Goal: Transaction & Acquisition: Purchase product/service

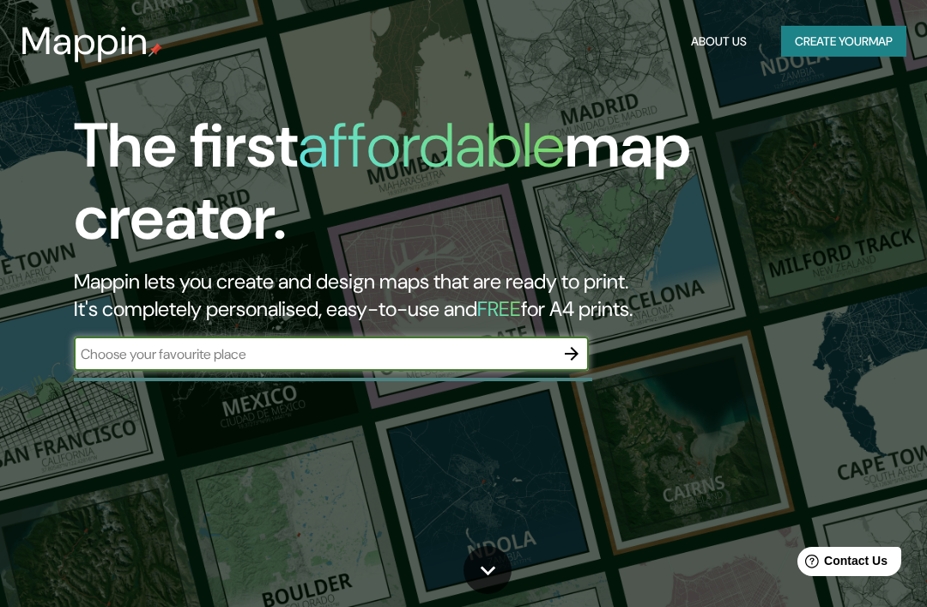
click at [570, 367] on button "button" at bounding box center [572, 354] width 34 height 34
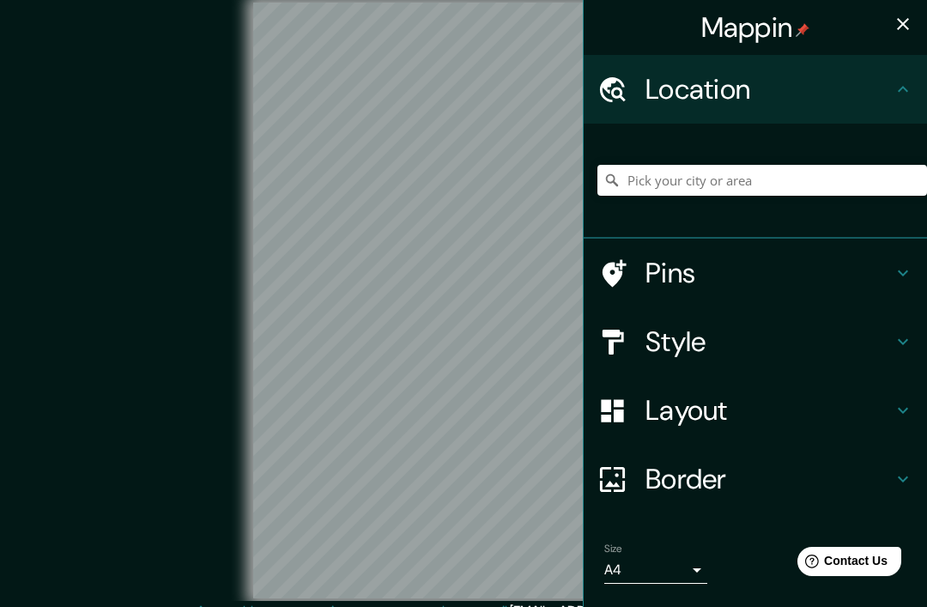
click at [918, 95] on div "Location" at bounding box center [755, 89] width 343 height 69
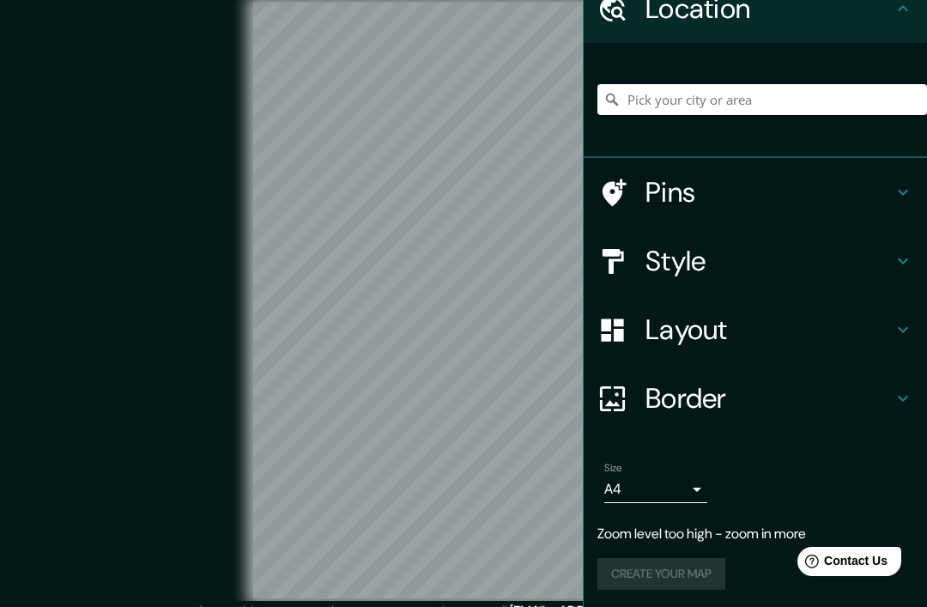
scroll to position [79, 0]
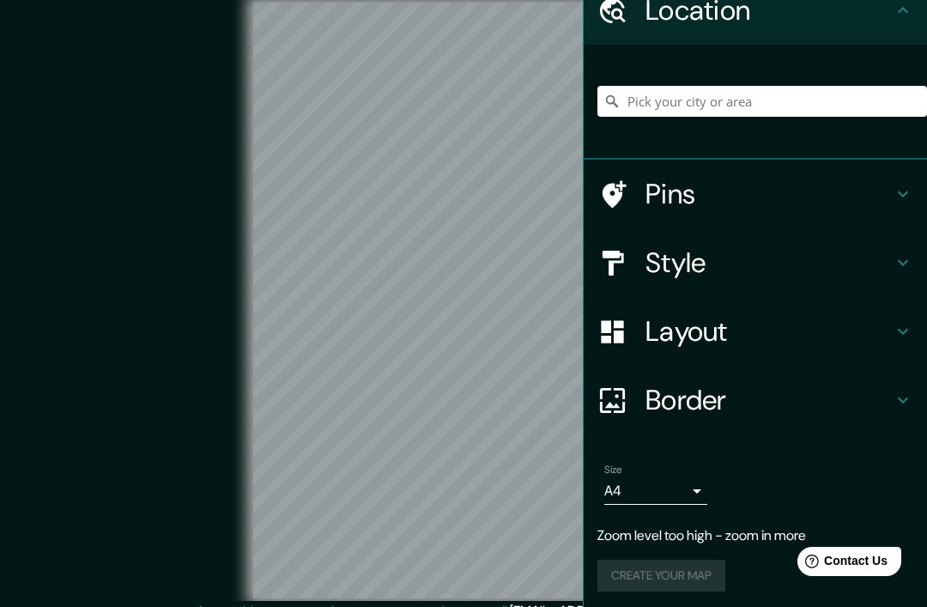
click at [713, 269] on h4 "Style" at bounding box center [769, 263] width 247 height 34
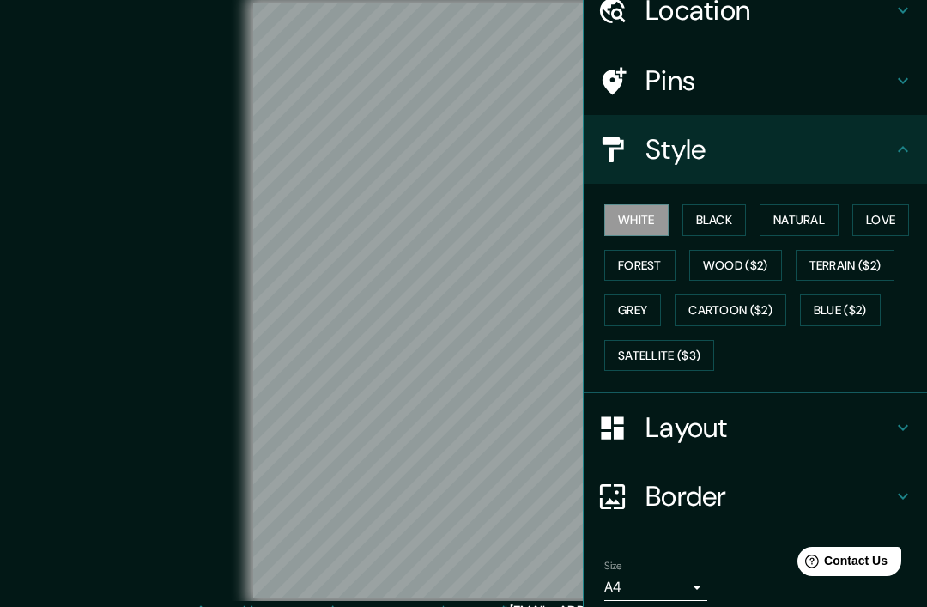
click at [726, 218] on button "Black" at bounding box center [715, 220] width 64 height 32
click at [796, 218] on button "Natural" at bounding box center [799, 220] width 79 height 32
click at [894, 213] on button "Love" at bounding box center [881, 220] width 57 height 32
click at [638, 216] on button "White" at bounding box center [637, 220] width 64 height 32
click at [649, 265] on button "Forest" at bounding box center [640, 266] width 71 height 32
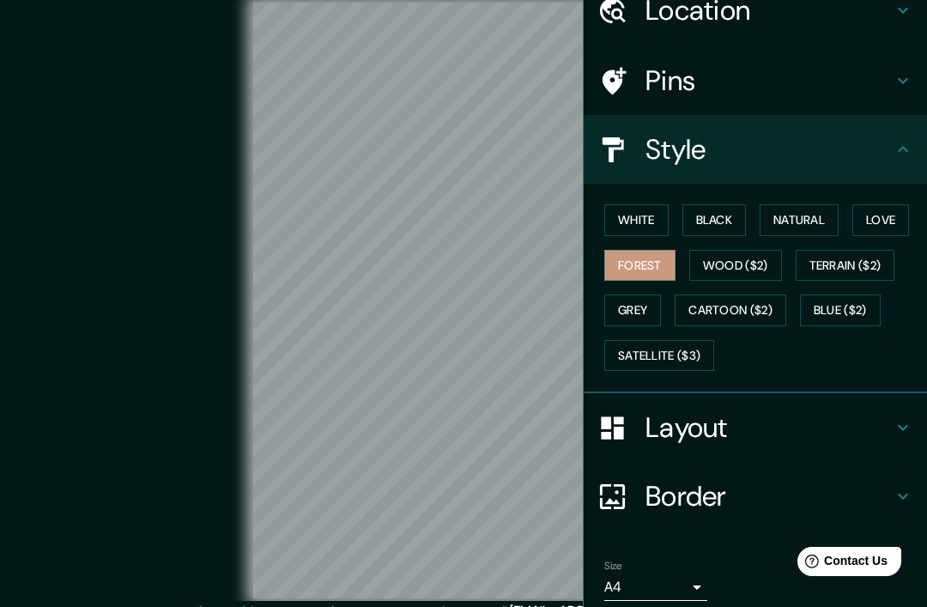
click at [726, 261] on button "Wood ($2)" at bounding box center [736, 266] width 93 height 32
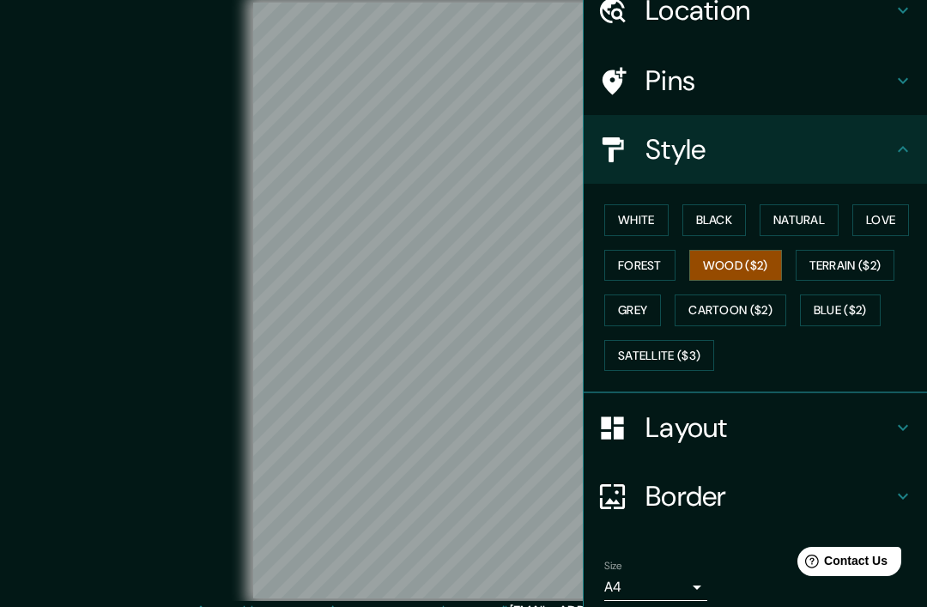
click at [651, 265] on button "Forest" at bounding box center [640, 266] width 71 height 32
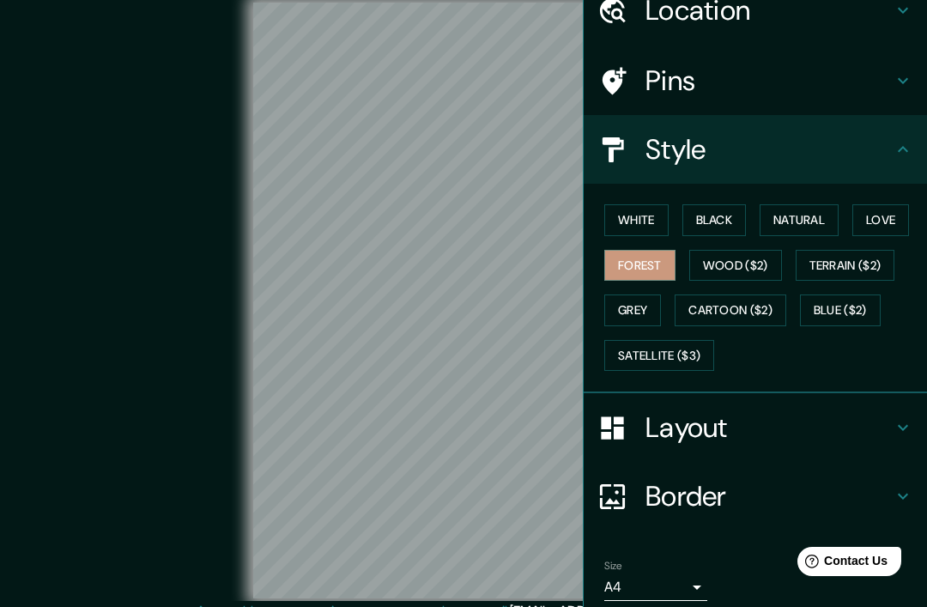
click at [865, 263] on button "Terrain ($2)" at bounding box center [846, 266] width 100 height 32
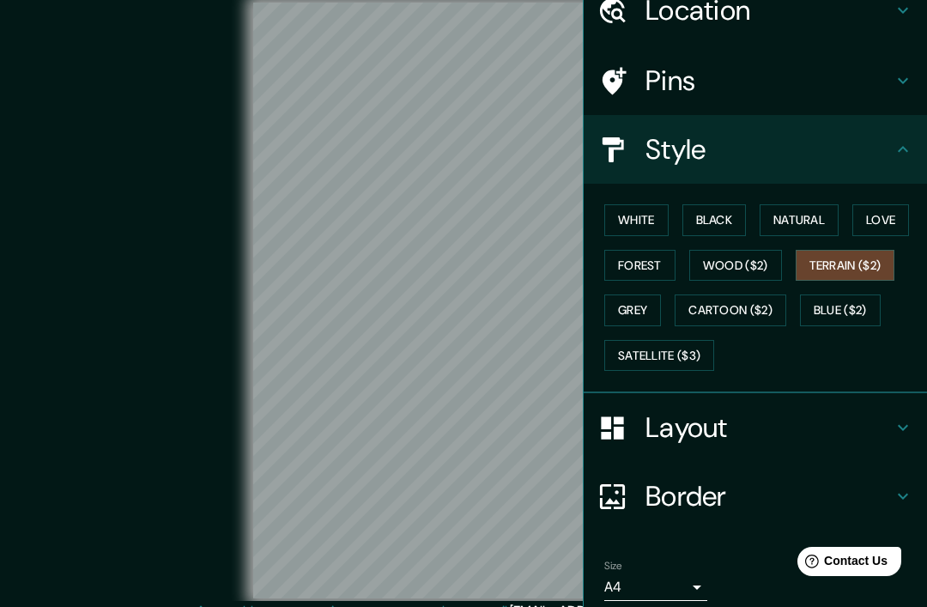
click at [639, 302] on button "Grey" at bounding box center [633, 311] width 57 height 32
click at [742, 300] on button "Cartoon ($2)" at bounding box center [731, 311] width 112 height 32
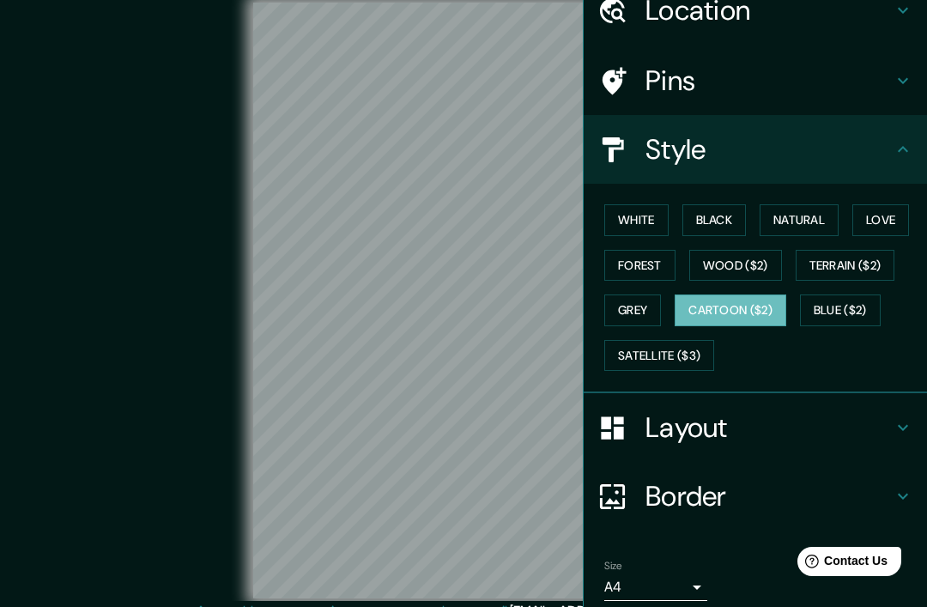
click at [871, 295] on button "Blue ($2)" at bounding box center [840, 311] width 81 height 32
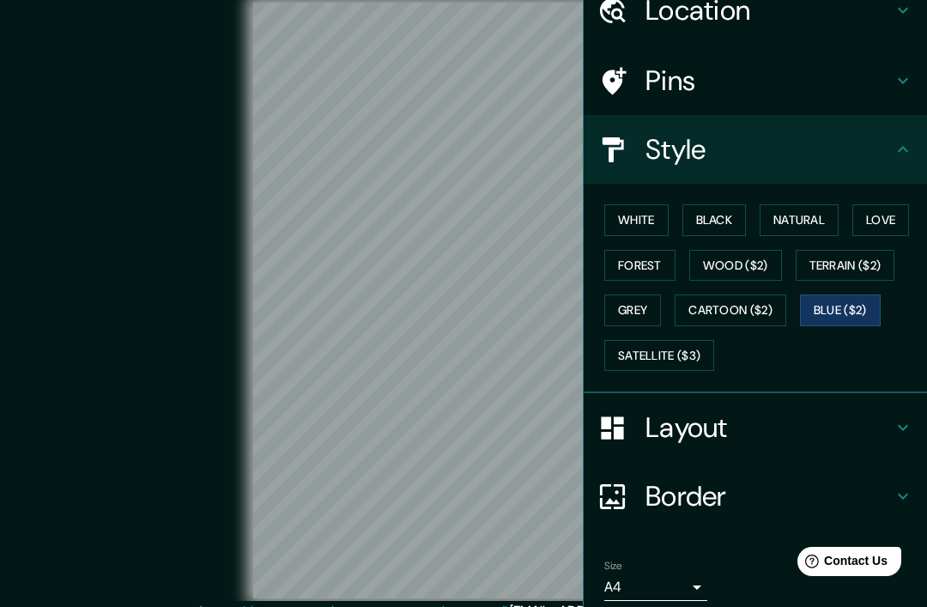
click at [684, 343] on button "Satellite ($3)" at bounding box center [660, 356] width 110 height 32
click at [641, 264] on button "Forest" at bounding box center [640, 266] width 71 height 32
click at [741, 102] on div "Pins" at bounding box center [755, 80] width 343 height 69
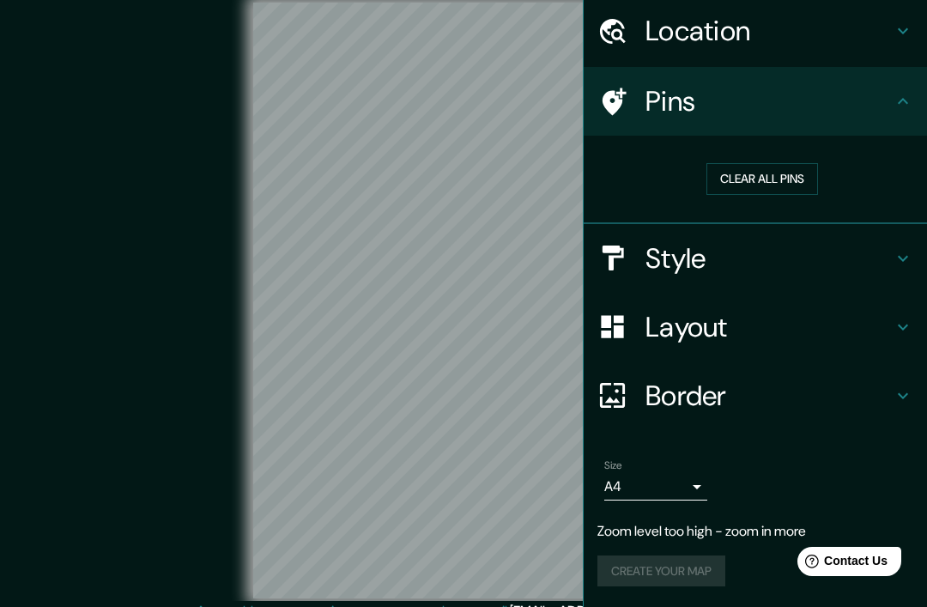
scroll to position [53, 0]
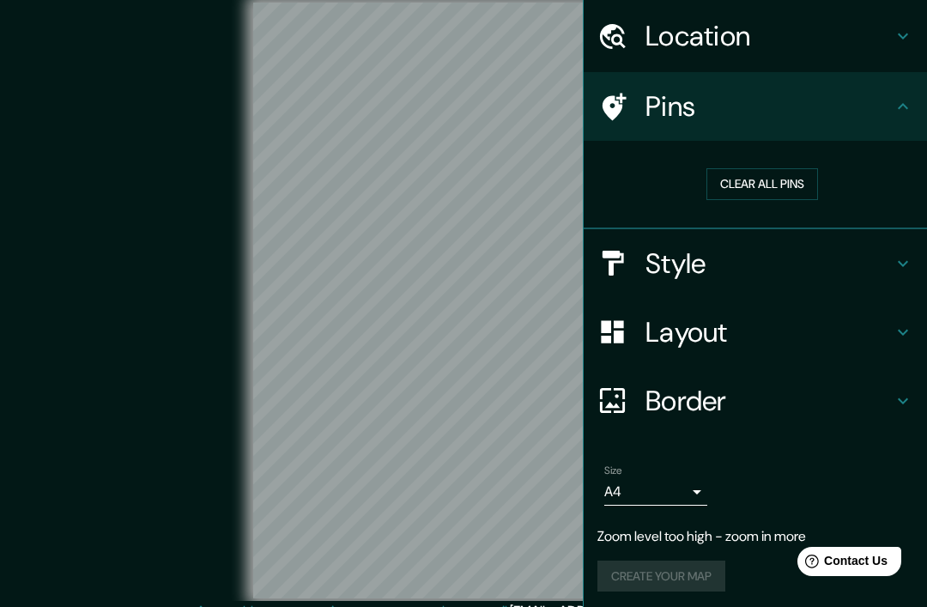
click at [895, 39] on icon at bounding box center [903, 36] width 21 height 21
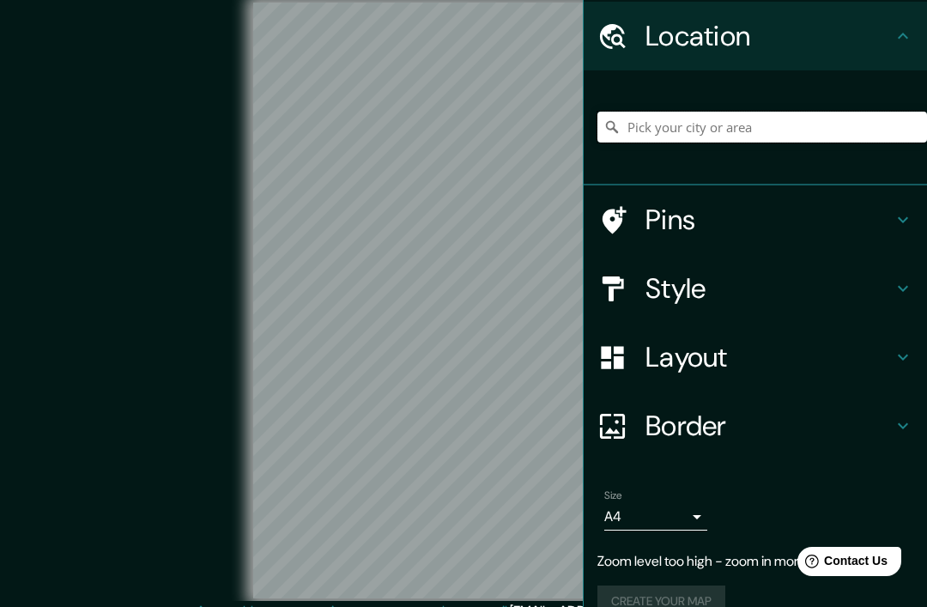
click at [821, 130] on input "Pick your city or area" at bounding box center [763, 127] width 330 height 31
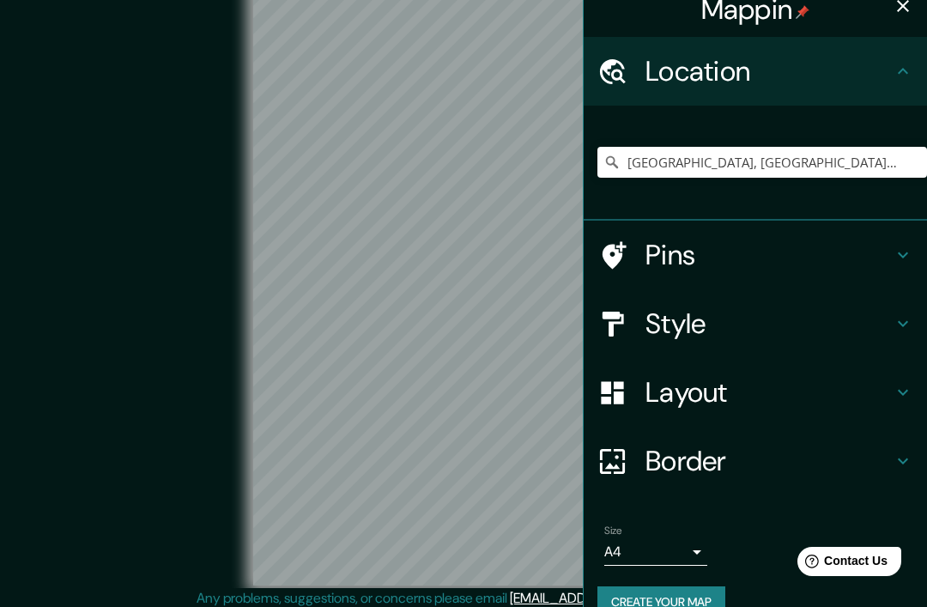
scroll to position [26, 0]
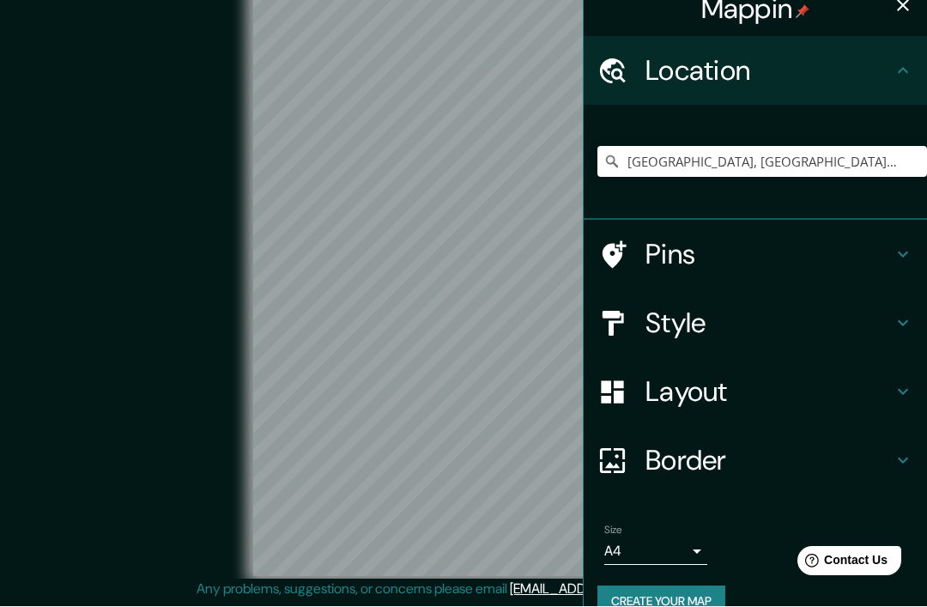
click at [818, 325] on h4 "Style" at bounding box center [769, 324] width 247 height 34
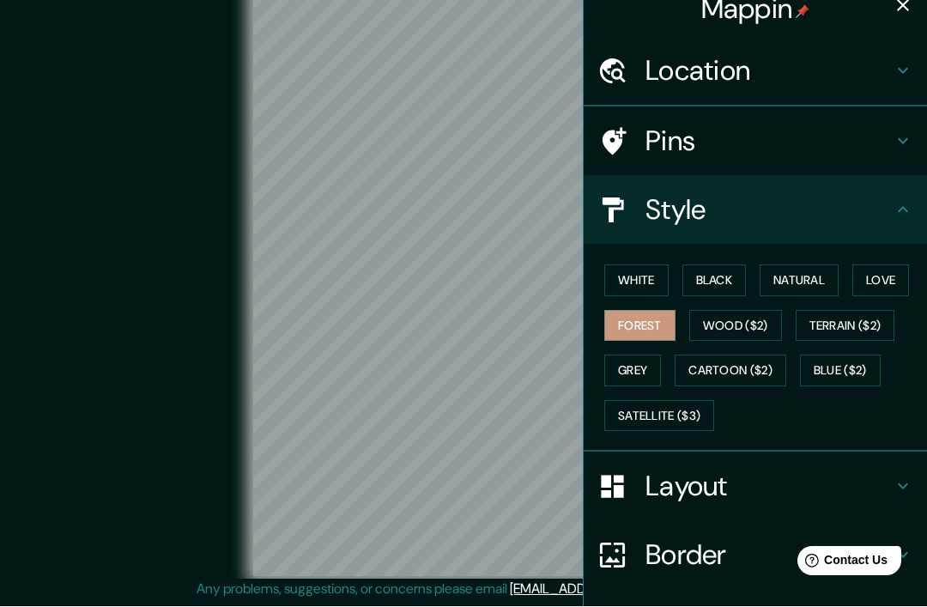
scroll to position [27, 0]
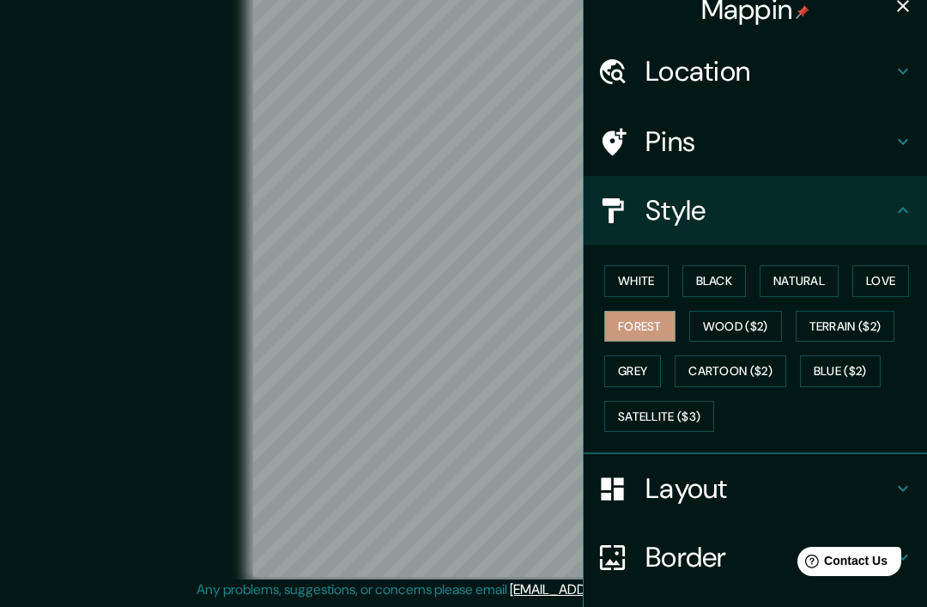
click at [652, 277] on button "White" at bounding box center [637, 281] width 64 height 32
click at [747, 281] on button "Black" at bounding box center [715, 281] width 64 height 32
click at [816, 284] on button "Natural" at bounding box center [799, 281] width 79 height 32
click at [873, 282] on button "Love" at bounding box center [881, 281] width 57 height 32
click at [856, 325] on button "Terrain ($2)" at bounding box center [846, 327] width 100 height 32
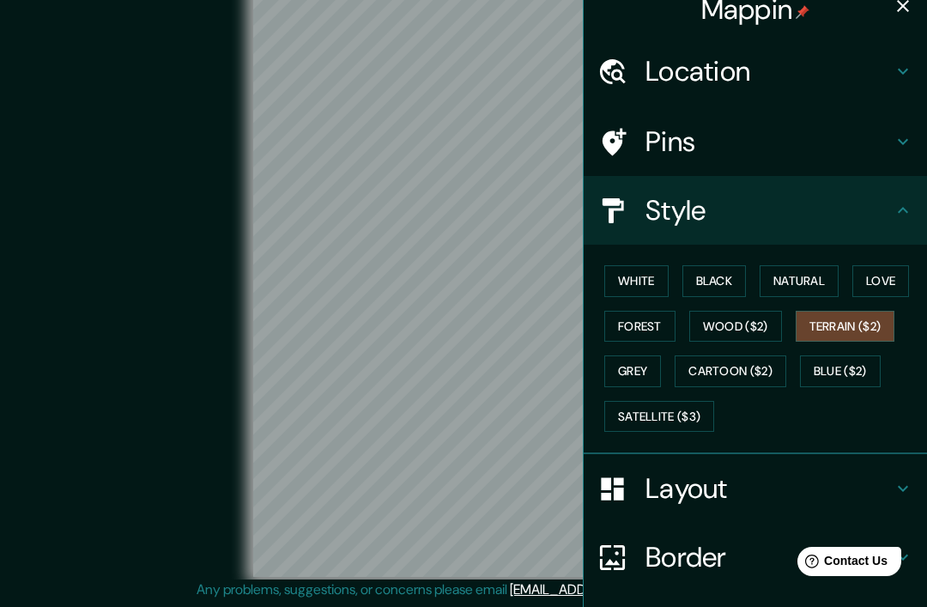
click at [854, 370] on button "Blue ($2)" at bounding box center [840, 372] width 81 height 32
click at [767, 372] on button "Cartoon ($2)" at bounding box center [731, 372] width 112 height 32
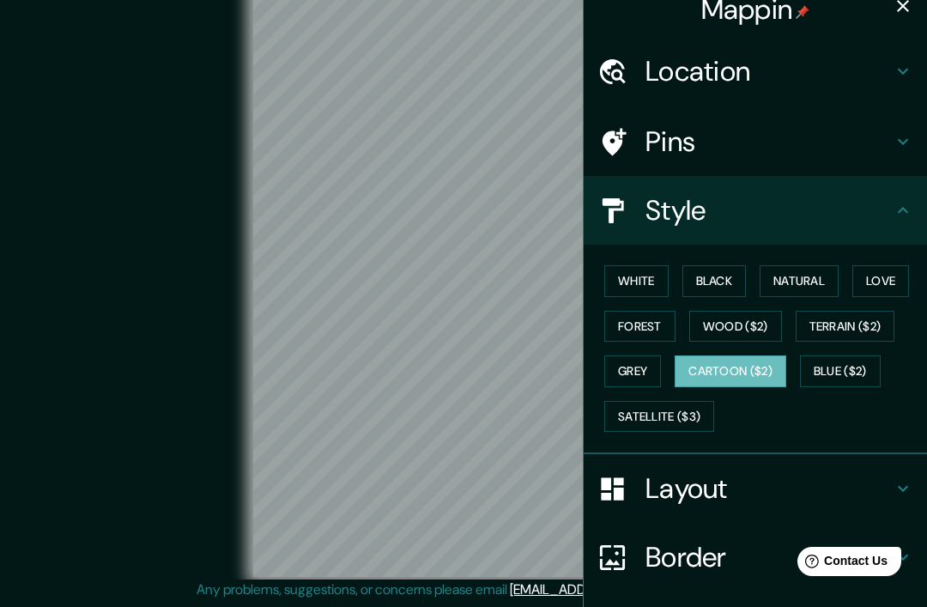
click at [686, 411] on button "Satellite ($3)" at bounding box center [660, 417] width 110 height 32
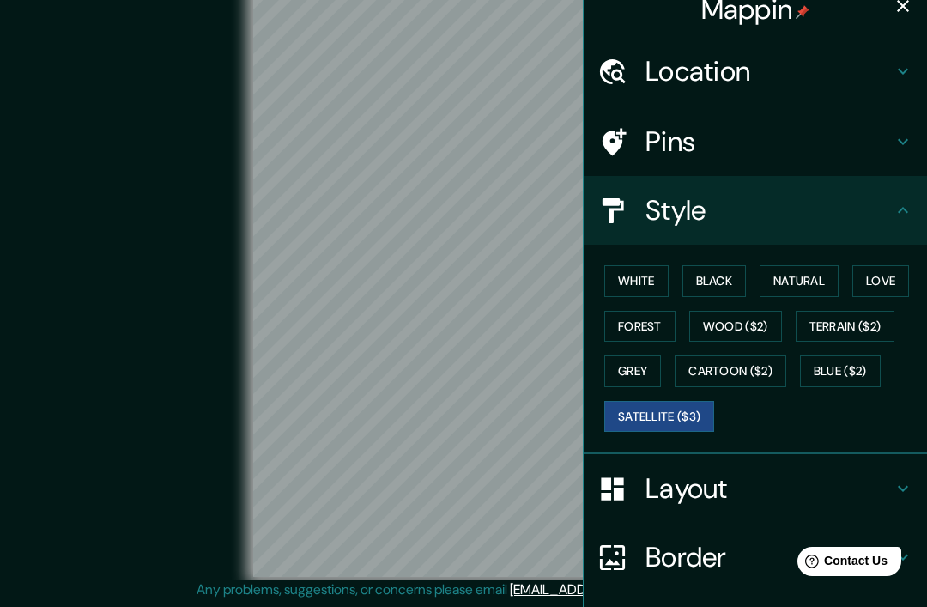
click at [765, 155] on h4 "Pins" at bounding box center [769, 142] width 247 height 34
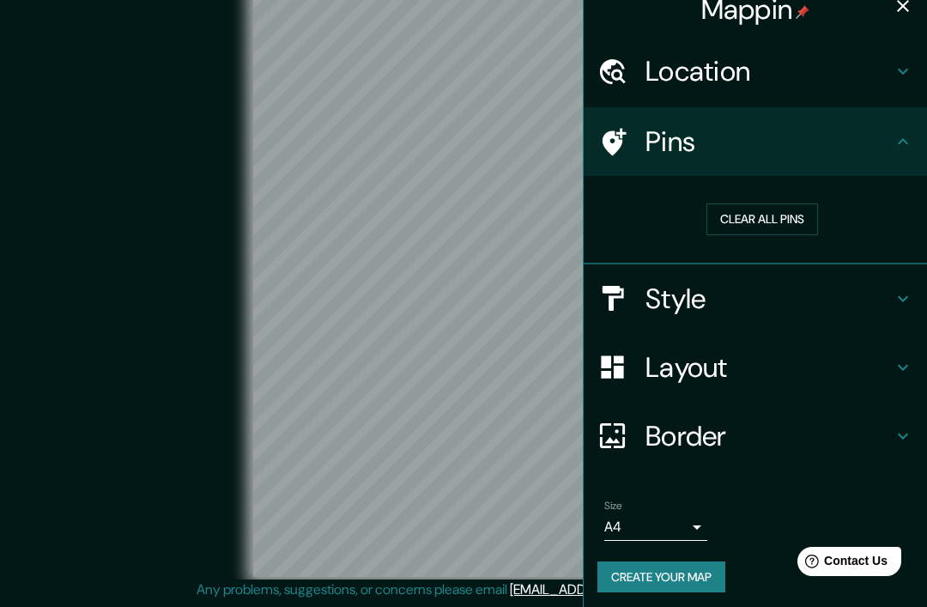
click at [777, 87] on h4 "Location" at bounding box center [769, 71] width 247 height 34
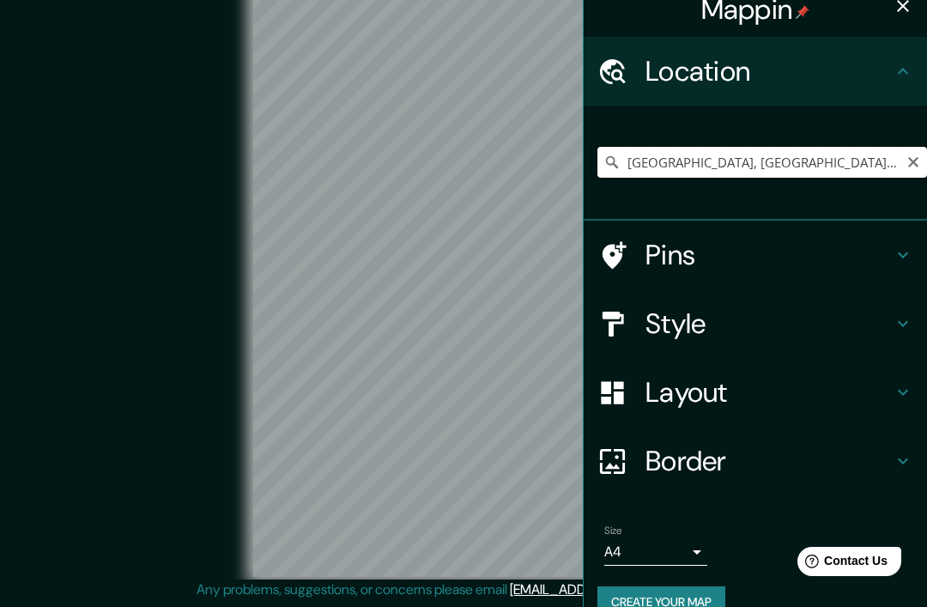
click at [850, 161] on input "[GEOGRAPHIC_DATA], [GEOGRAPHIC_DATA], [GEOGRAPHIC_DATA]" at bounding box center [763, 162] width 330 height 31
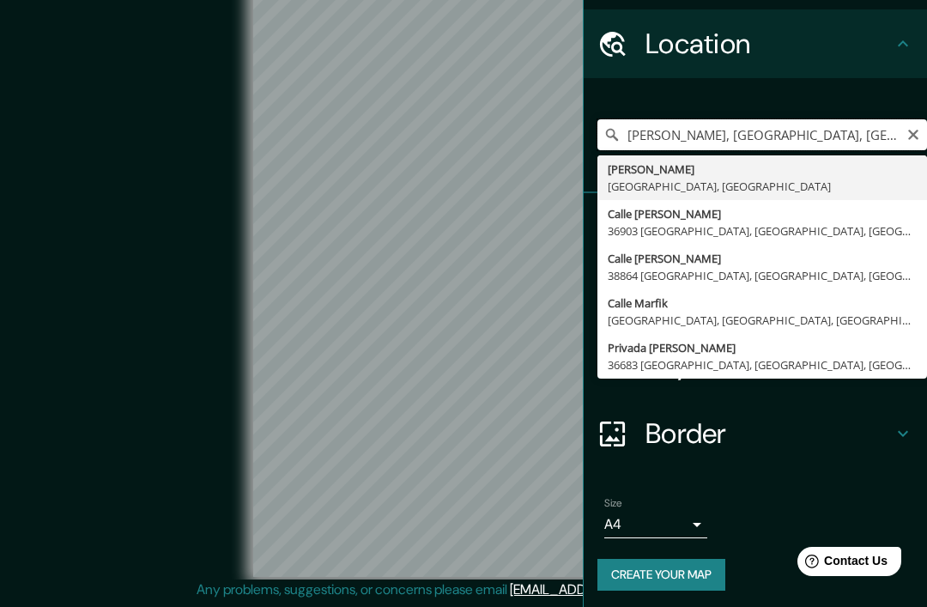
scroll to position [45, 0]
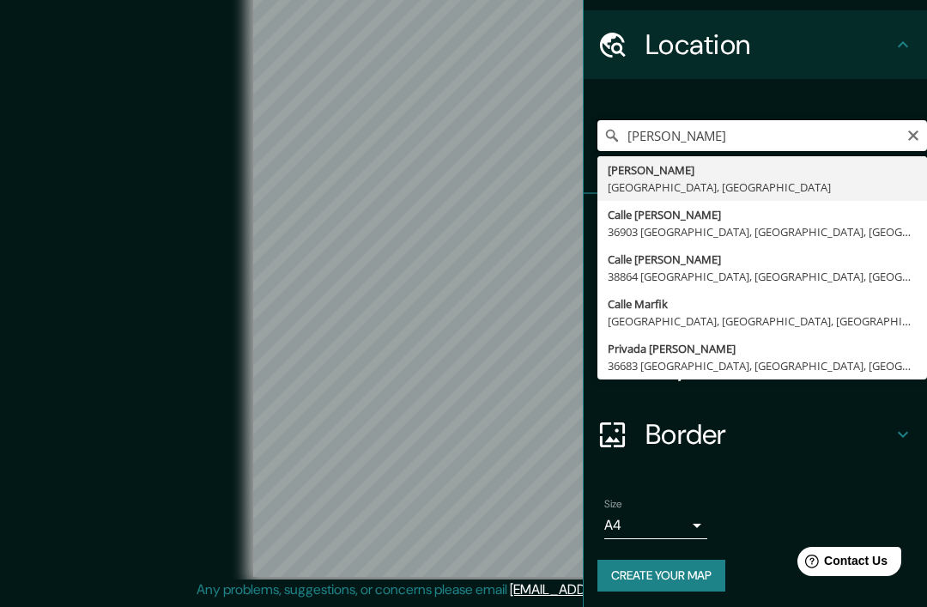
type input "Marfi"
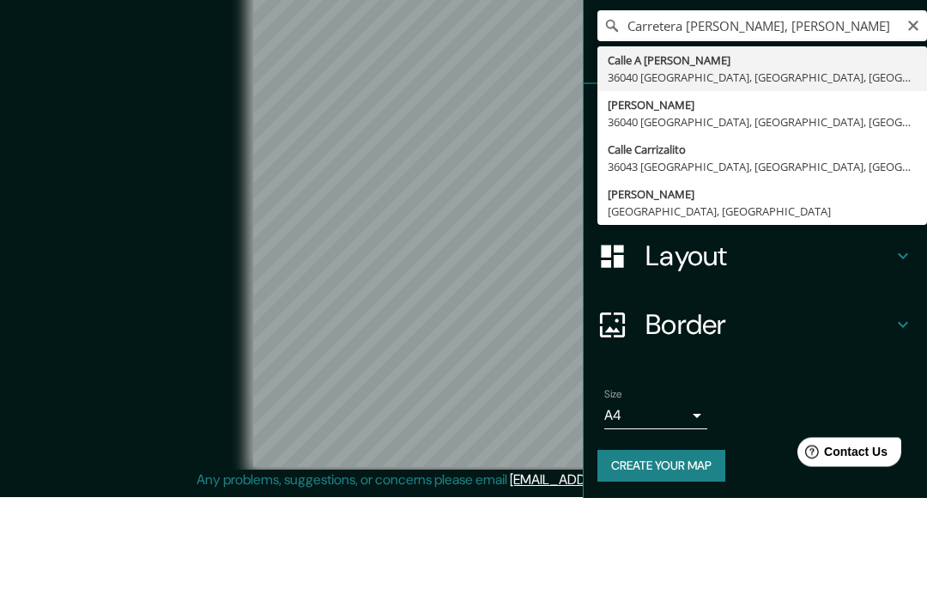
type input "[GEOGRAPHIC_DATA][PERSON_NAME], [GEOGRAPHIC_DATA], [GEOGRAPHIC_DATA]"
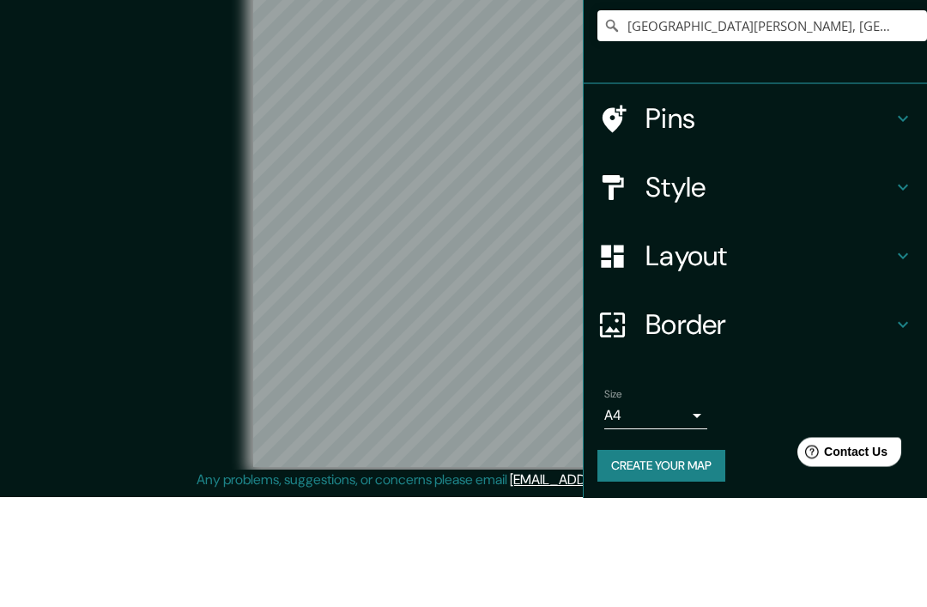
scroll to position [71, 0]
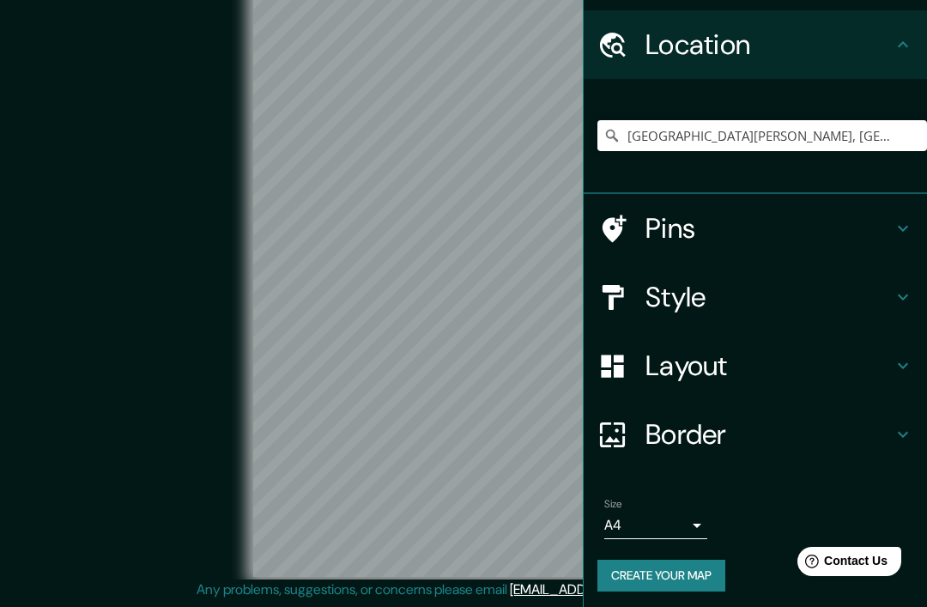
click at [775, 298] on h4 "Style" at bounding box center [769, 297] width 247 height 34
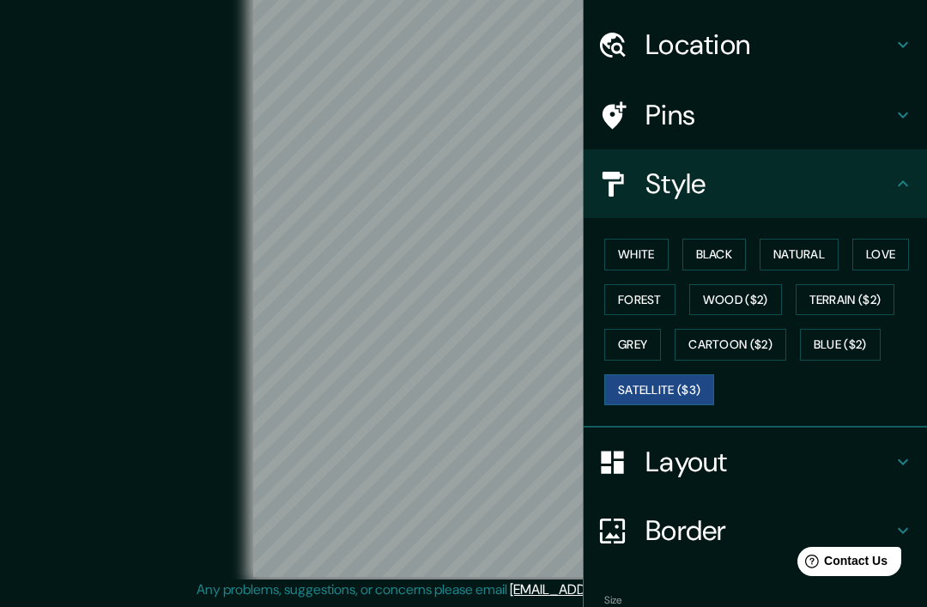
click at [731, 256] on button "Black" at bounding box center [715, 255] width 64 height 32
click at [811, 258] on button "Natural" at bounding box center [799, 255] width 79 height 32
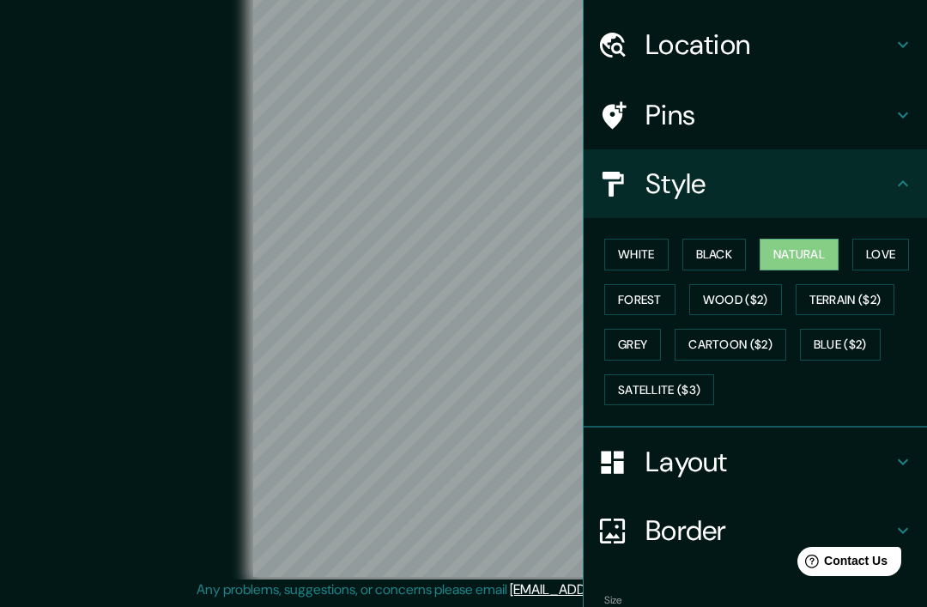
click at [892, 247] on button "Love" at bounding box center [881, 255] width 57 height 32
click at [656, 300] on button "Forest" at bounding box center [640, 300] width 71 height 32
click at [735, 295] on button "Wood ($2)" at bounding box center [736, 300] width 93 height 32
click at [866, 298] on button "Terrain ($2)" at bounding box center [846, 300] width 100 height 32
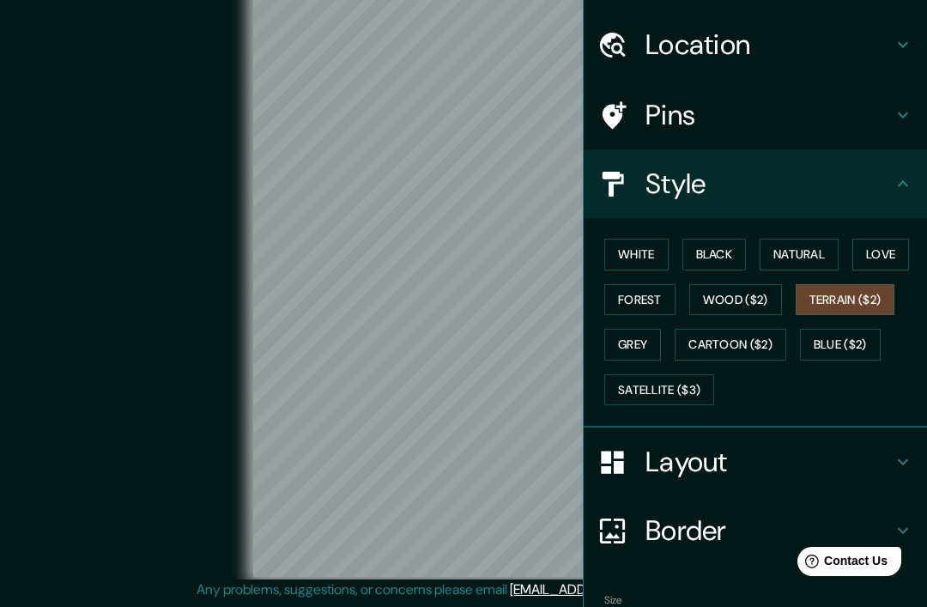
click at [633, 340] on button "Grey" at bounding box center [633, 345] width 57 height 32
click at [748, 337] on button "Cartoon ($2)" at bounding box center [731, 345] width 112 height 32
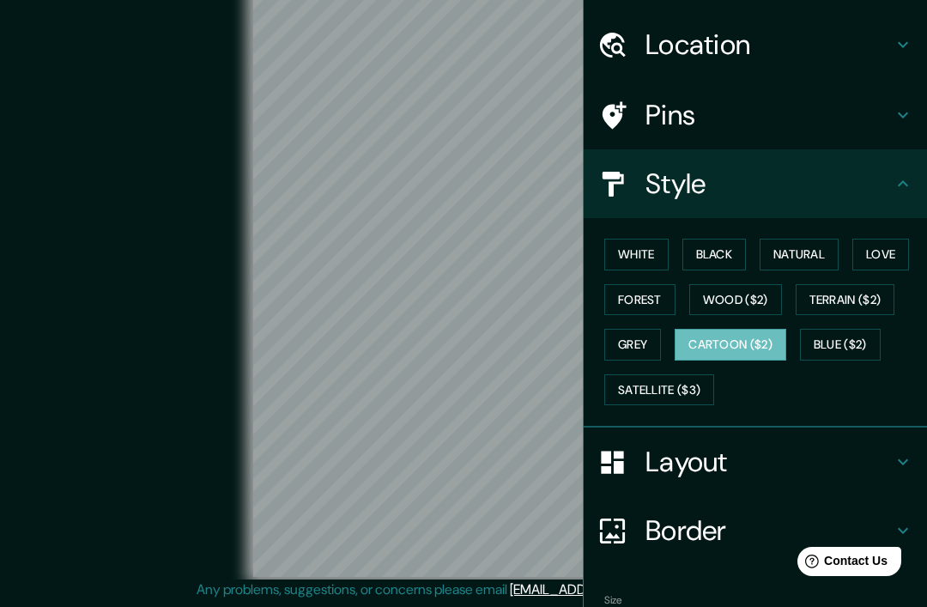
click at [848, 347] on button "Blue ($2)" at bounding box center [840, 345] width 81 height 32
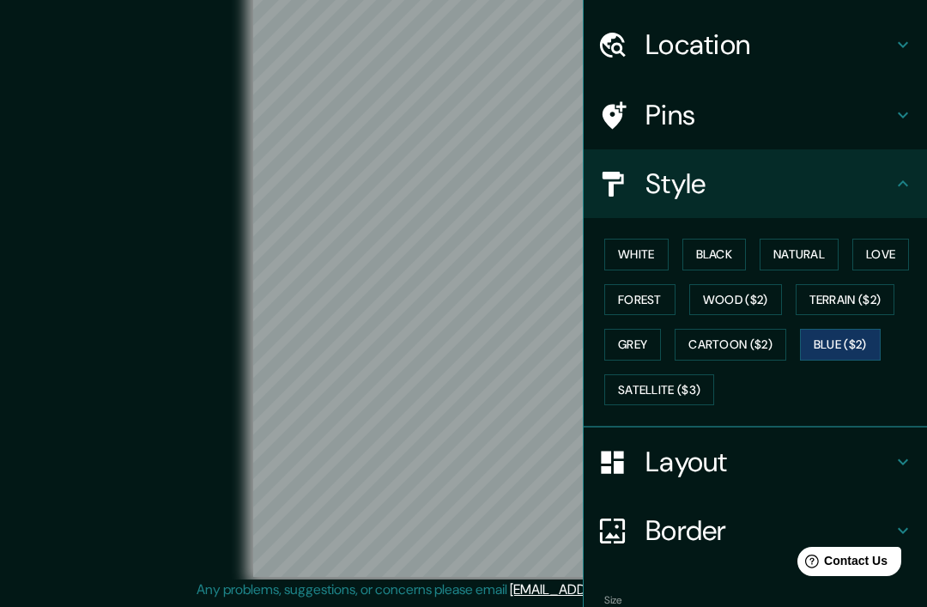
click at [694, 385] on button "Satellite ($3)" at bounding box center [660, 390] width 110 height 32
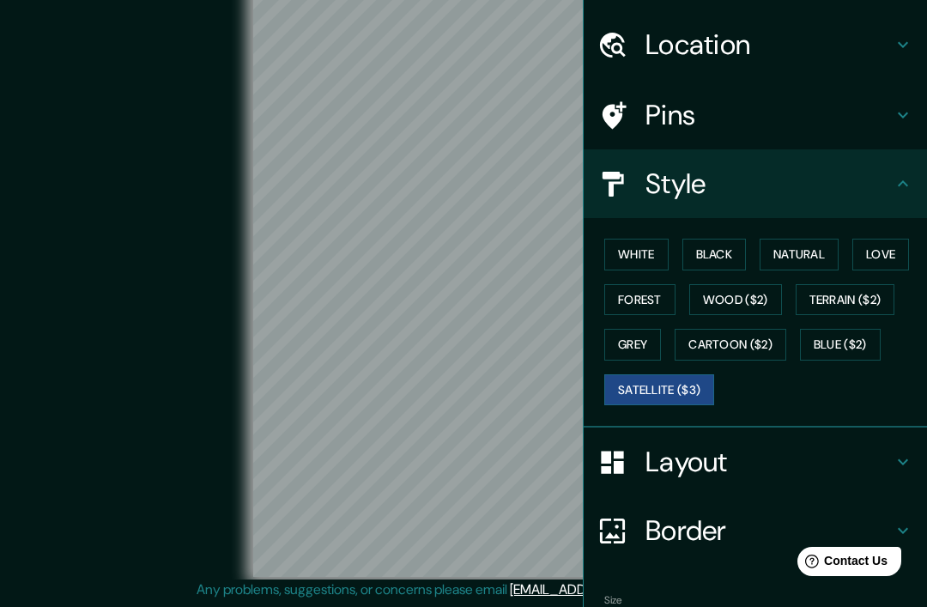
click at [651, 256] on button "White" at bounding box center [637, 255] width 64 height 32
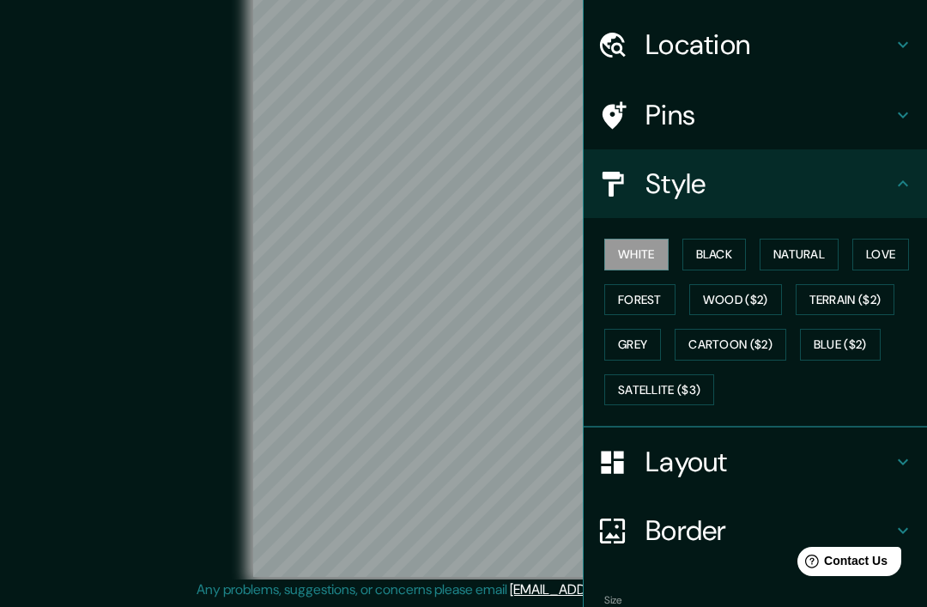
click at [775, 257] on button "Natural" at bounding box center [799, 255] width 79 height 32
click at [724, 249] on button "Black" at bounding box center [715, 255] width 64 height 32
click at [641, 254] on button "White" at bounding box center [637, 255] width 64 height 32
click at [890, 260] on button "Love" at bounding box center [881, 255] width 57 height 32
click at [655, 296] on button "Forest" at bounding box center [640, 300] width 71 height 32
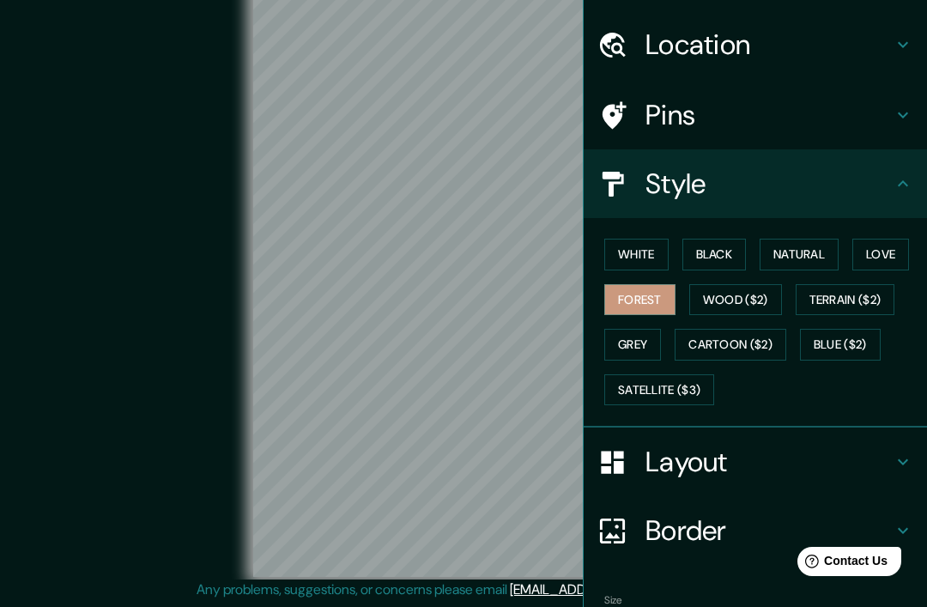
click at [741, 438] on div "Layout" at bounding box center [755, 462] width 343 height 69
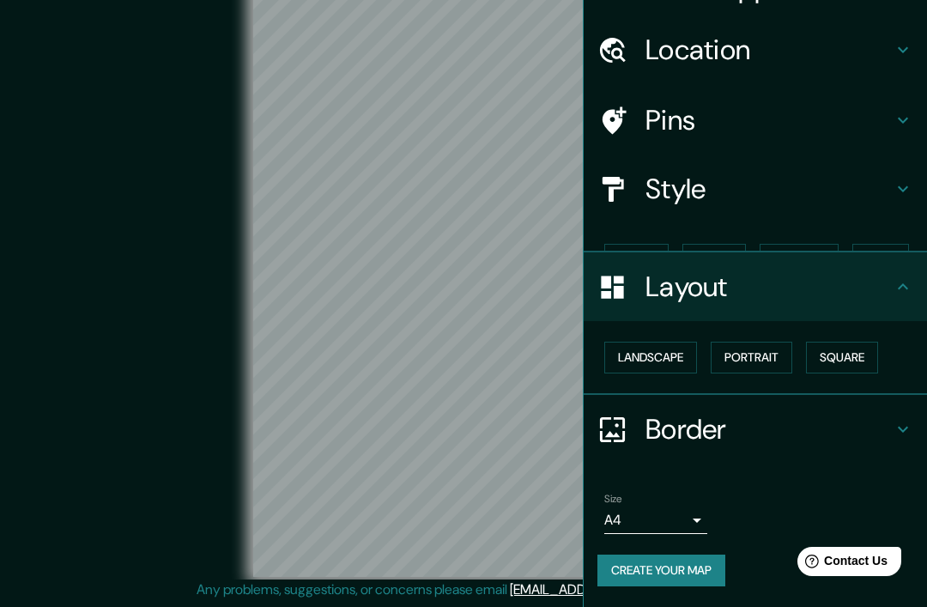
scroll to position [5, 0]
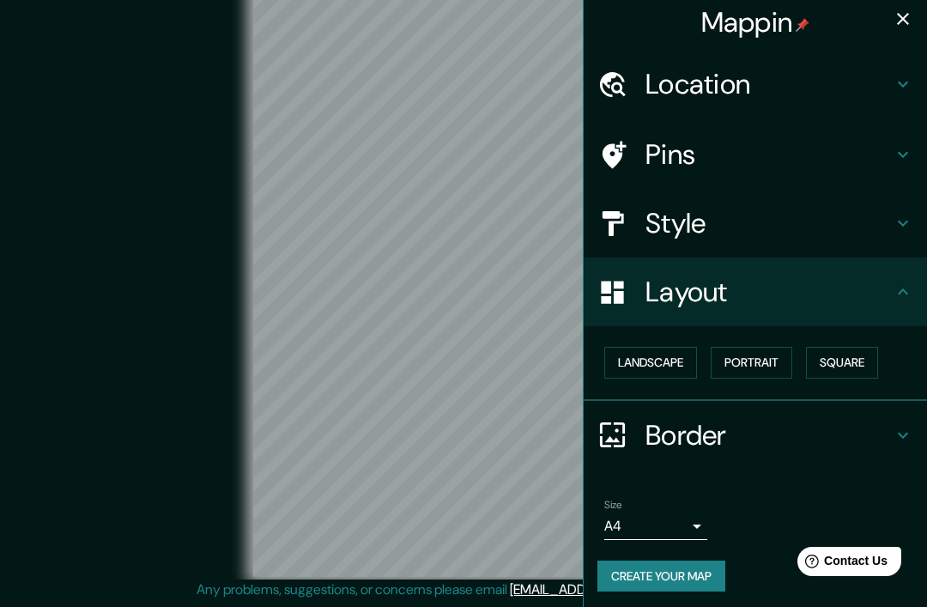
click at [668, 368] on button "Landscape" at bounding box center [651, 363] width 93 height 32
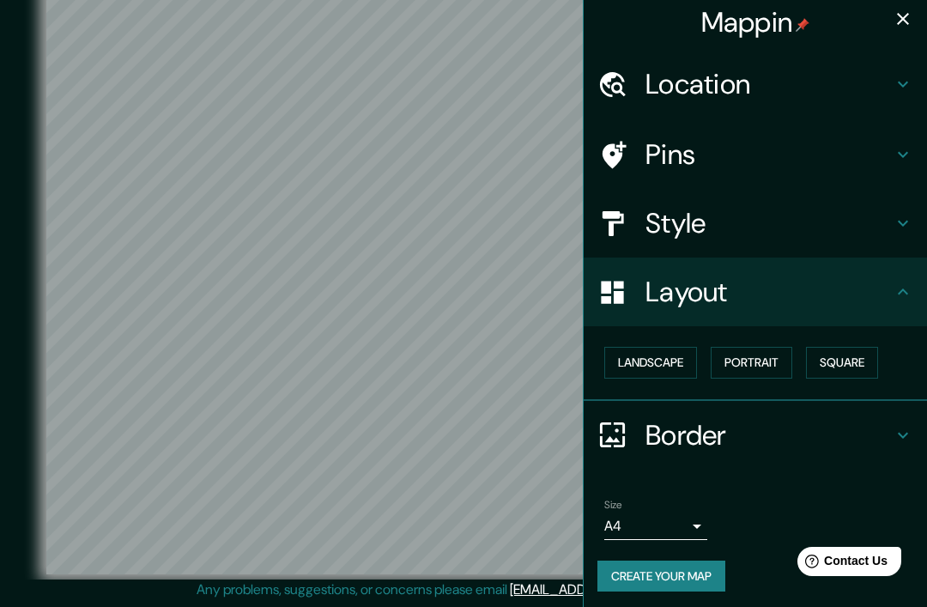
click at [763, 364] on button "Portrait" at bounding box center [752, 363] width 82 height 32
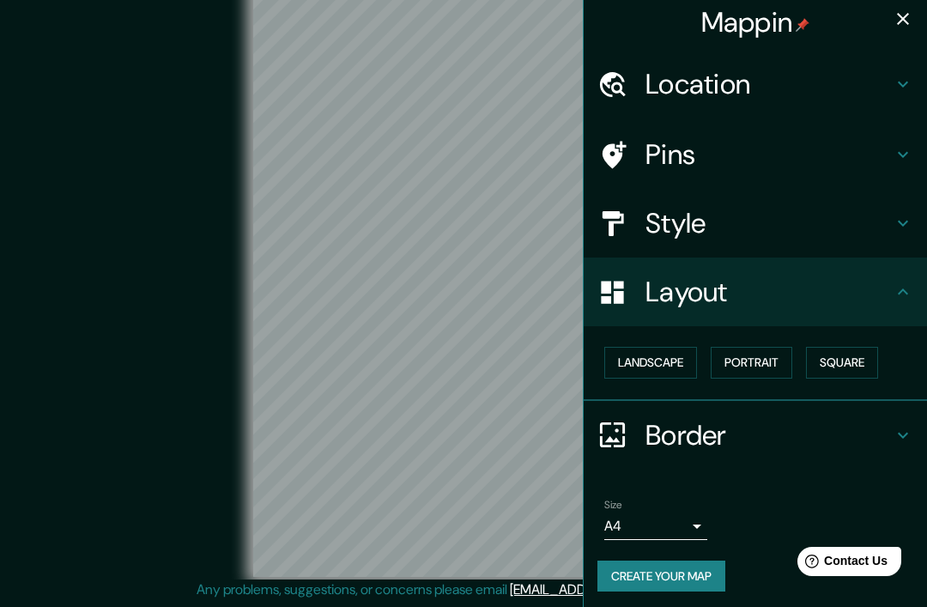
click at [841, 352] on button "Square" at bounding box center [842, 363] width 72 height 32
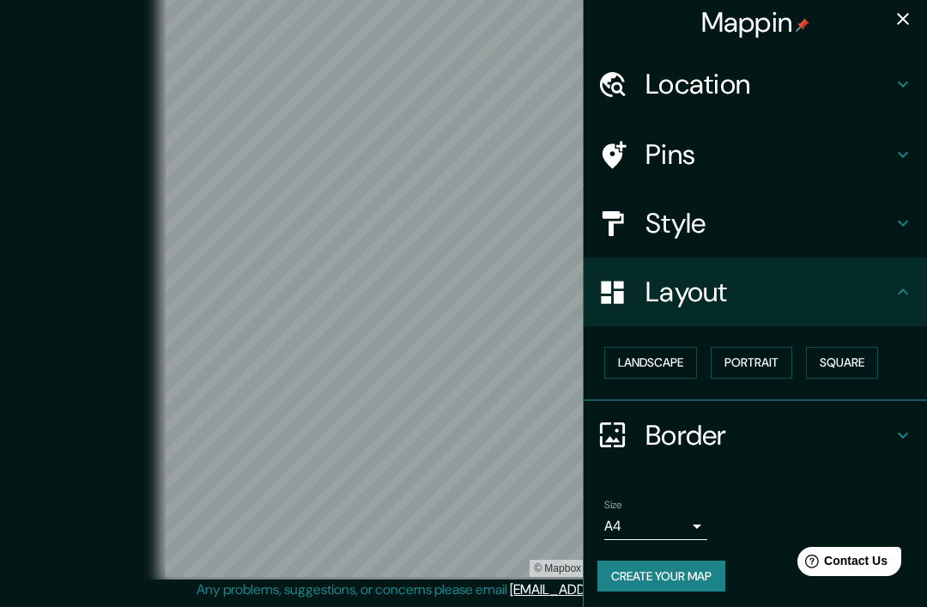
click at [722, 358] on button "Portrait" at bounding box center [752, 363] width 82 height 32
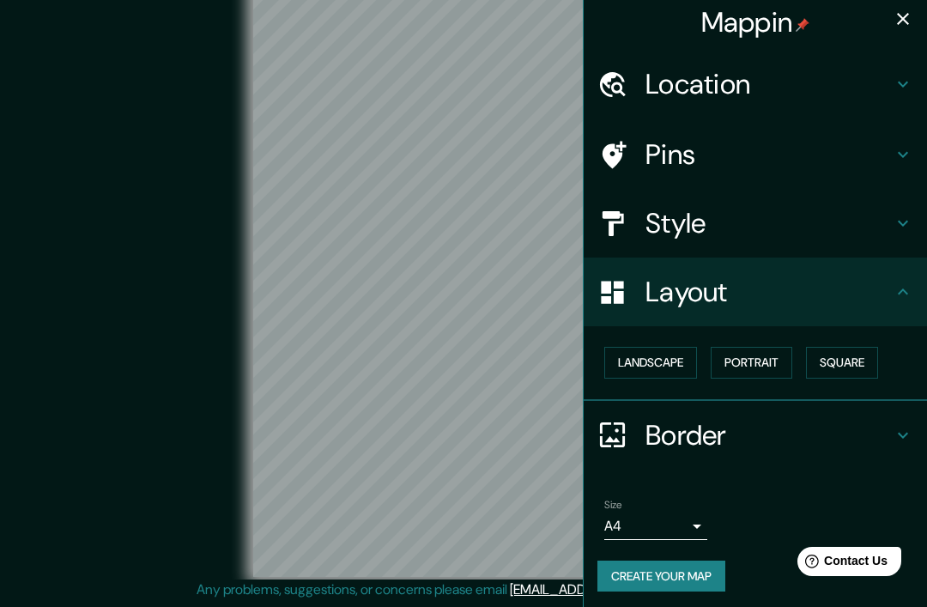
click at [667, 357] on button "Landscape" at bounding box center [651, 363] width 93 height 32
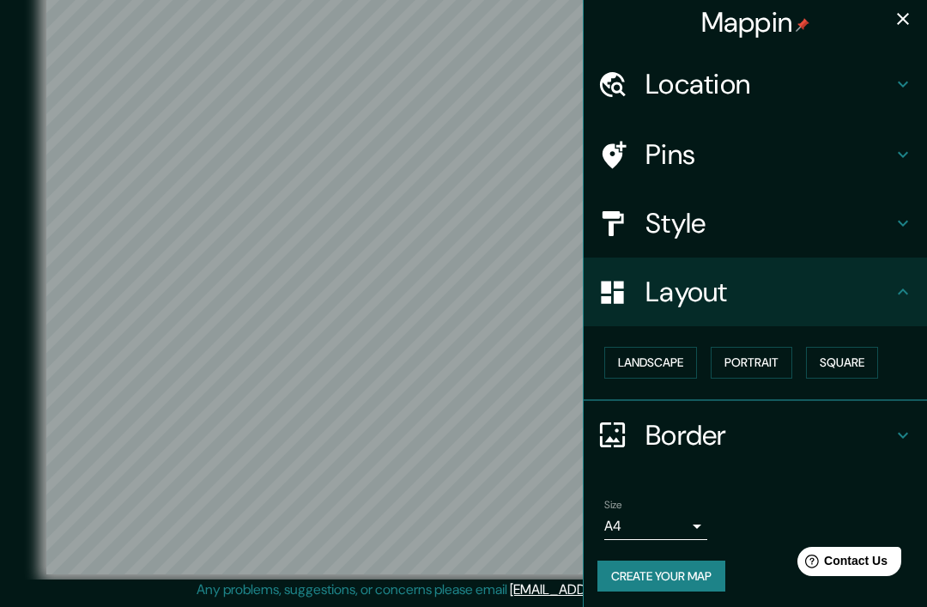
click at [772, 352] on button "Portrait" at bounding box center [752, 363] width 82 height 32
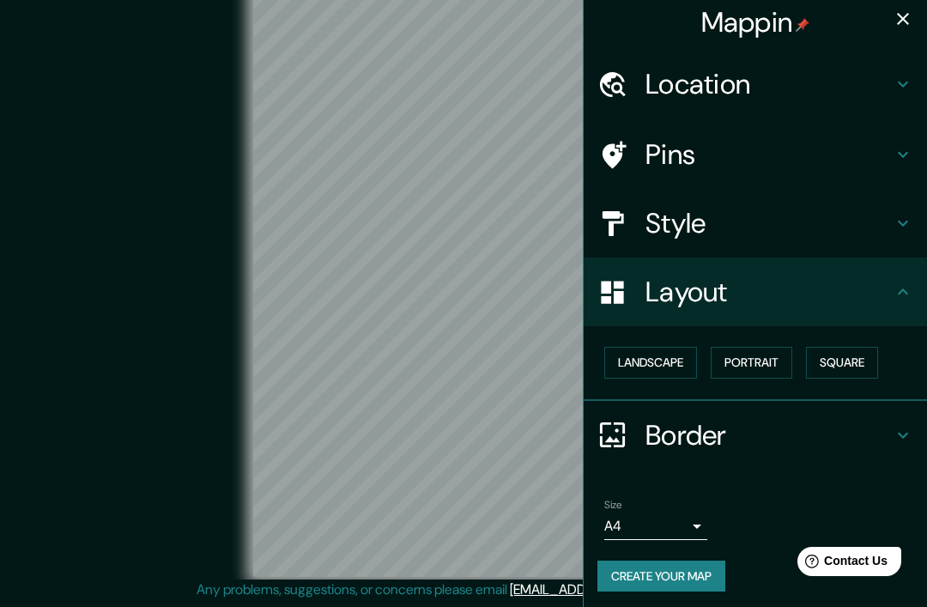
click at [765, 439] on h4 "Border" at bounding box center [769, 435] width 247 height 34
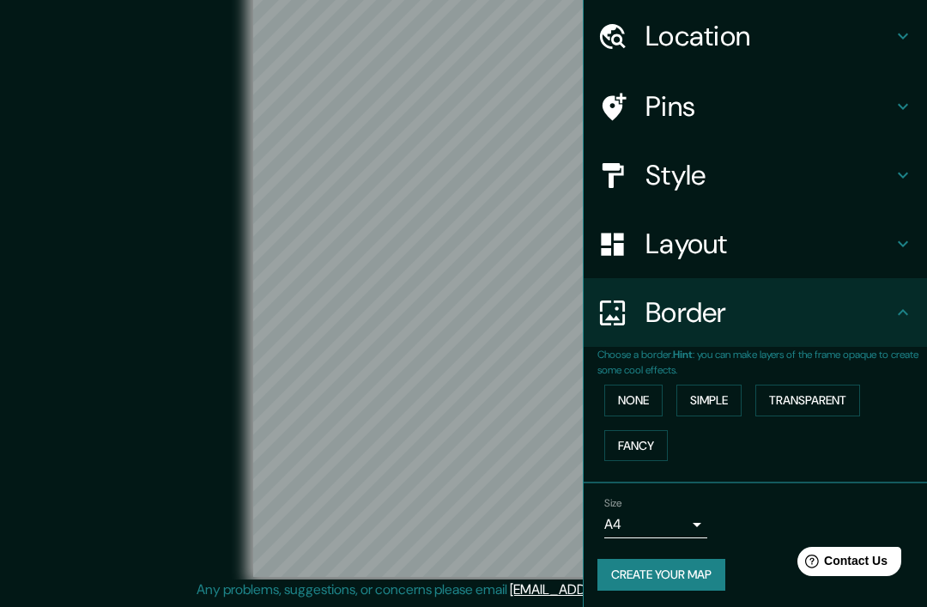
scroll to position [52, 0]
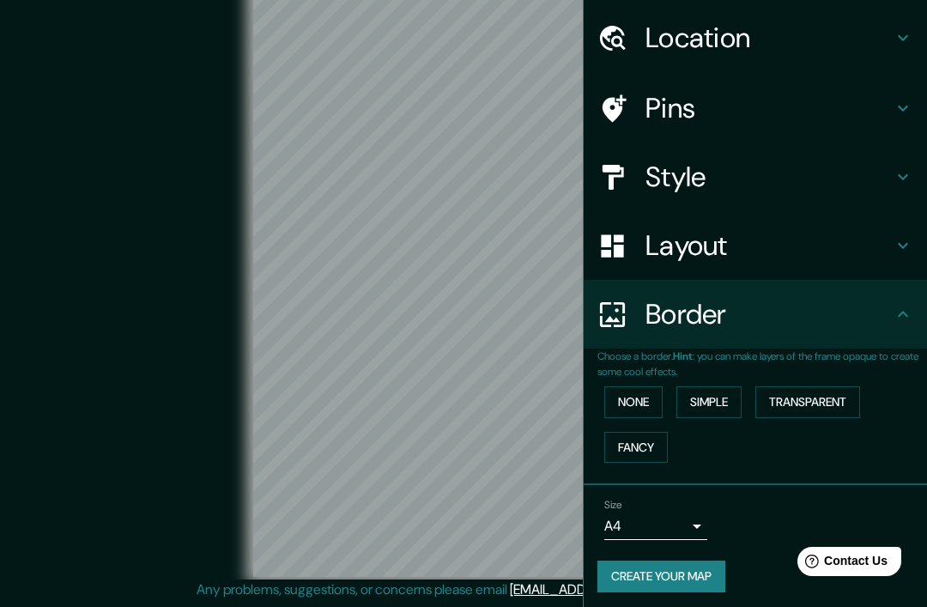
click at [726, 400] on button "Simple" at bounding box center [709, 402] width 65 height 32
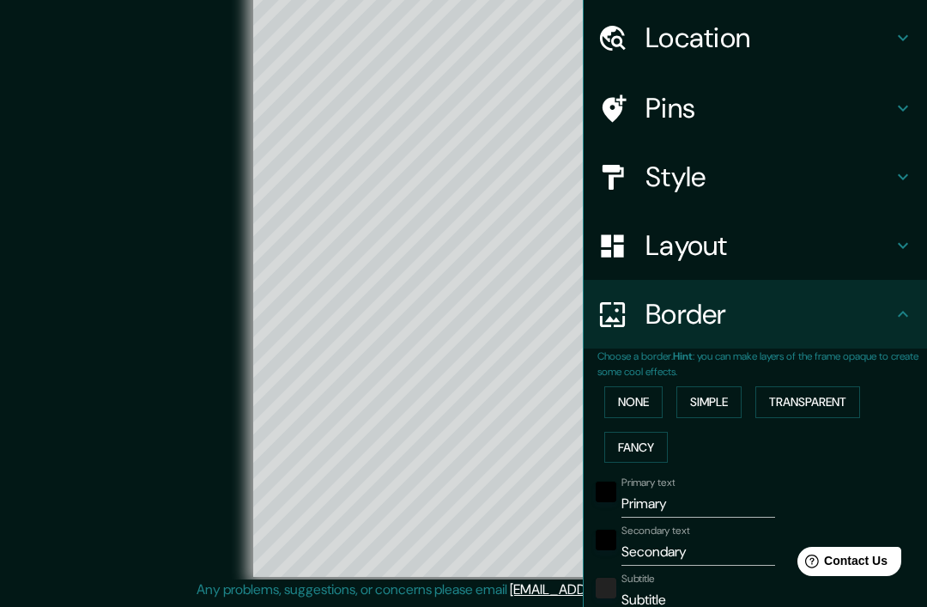
click at [832, 397] on button "Transparent" at bounding box center [808, 402] width 105 height 32
click at [649, 440] on button "Fancy" at bounding box center [637, 448] width 64 height 32
click at [654, 392] on button "None" at bounding box center [634, 402] width 58 height 32
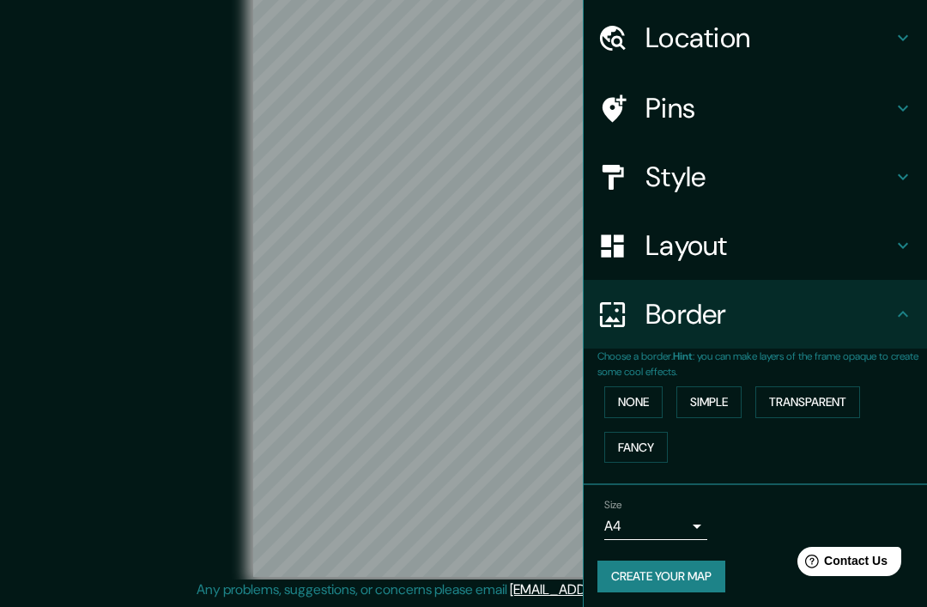
click at [692, 529] on body "Mappin Location [GEOGRAPHIC_DATA][PERSON_NAME], [GEOGRAPHIC_DATA], [GEOGRAPHIC_…" at bounding box center [463, 282] width 927 height 607
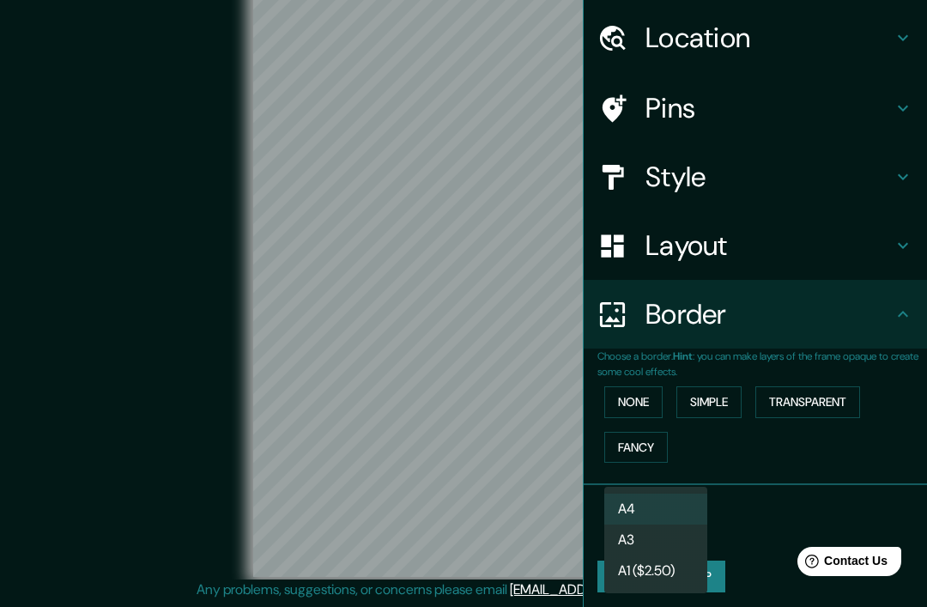
click at [673, 536] on li "A3" at bounding box center [656, 540] width 103 height 31
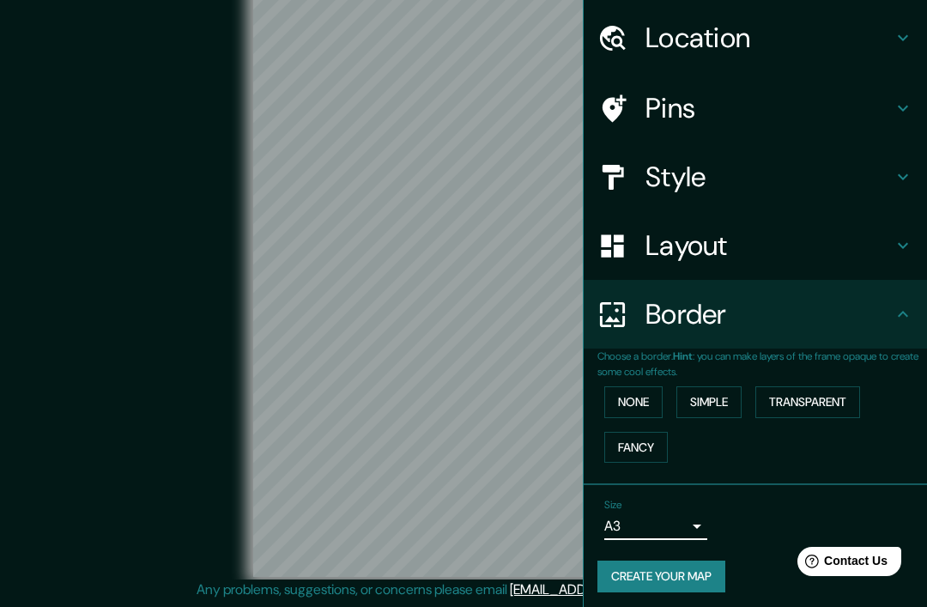
click at [699, 522] on body "Mappin Location [GEOGRAPHIC_DATA][PERSON_NAME], [GEOGRAPHIC_DATA], [GEOGRAPHIC_…" at bounding box center [463, 282] width 927 height 607
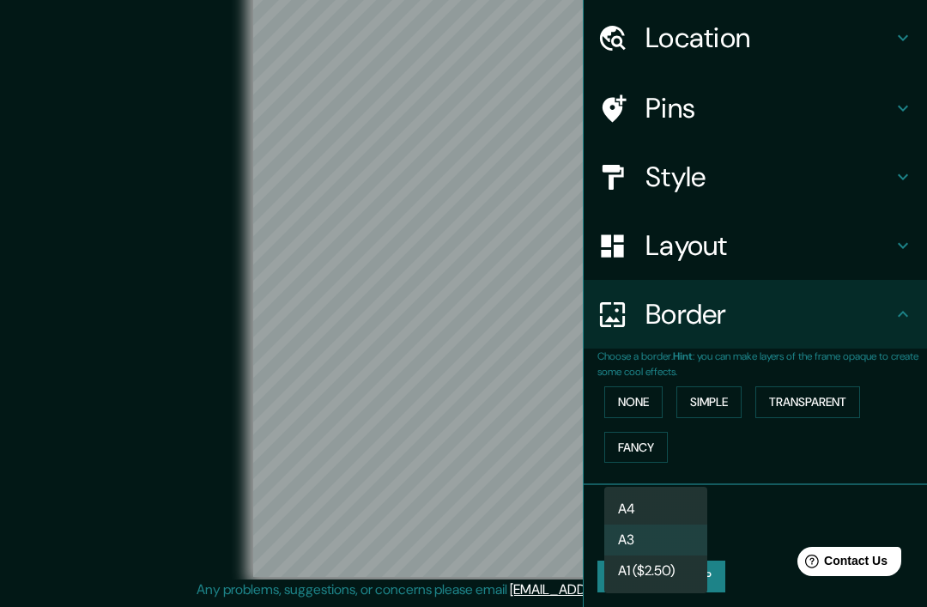
click at [682, 501] on li "A4" at bounding box center [656, 509] width 103 height 31
type input "single"
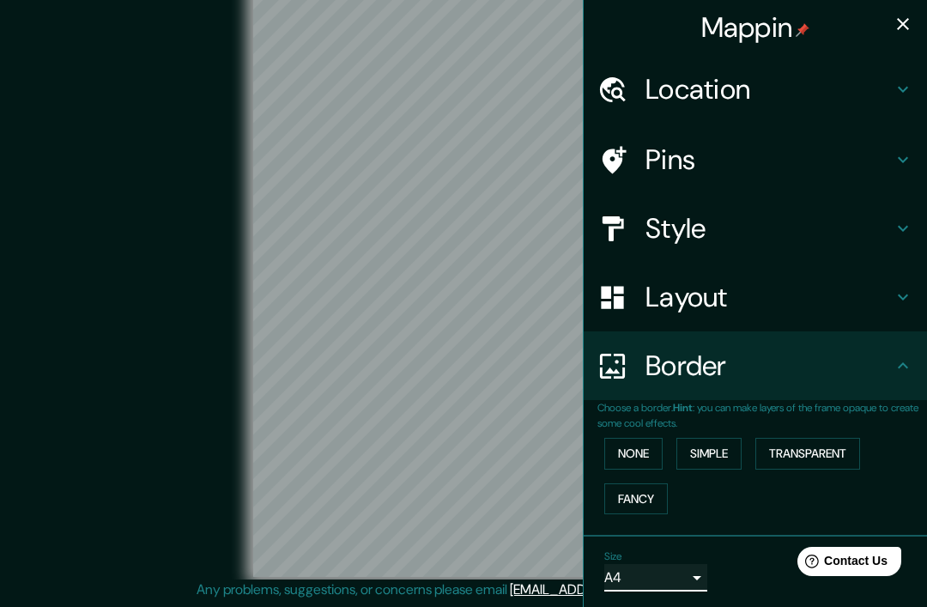
scroll to position [0, 0]
click at [778, 301] on h4 "Layout" at bounding box center [769, 297] width 247 height 34
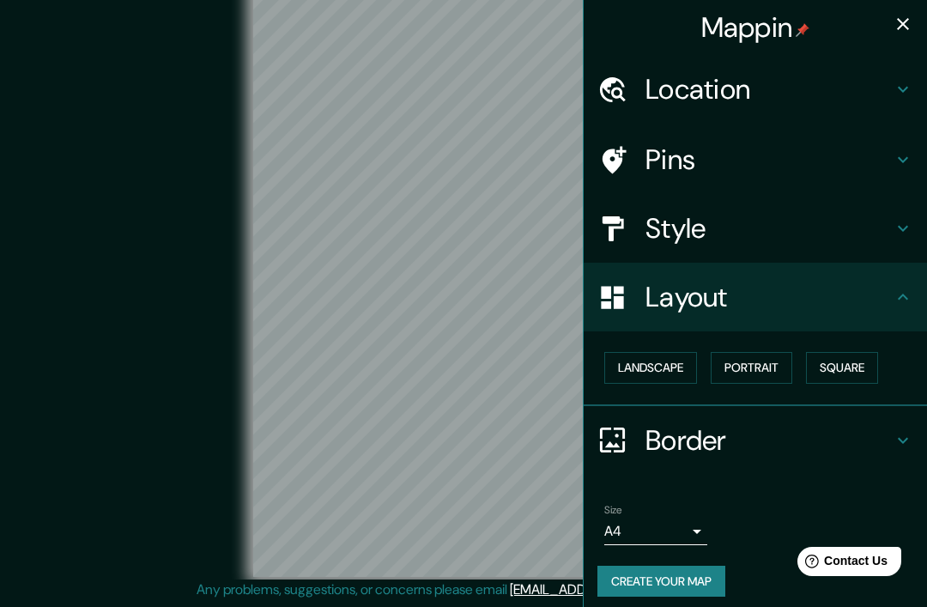
click at [762, 238] on h4 "Style" at bounding box center [769, 228] width 247 height 34
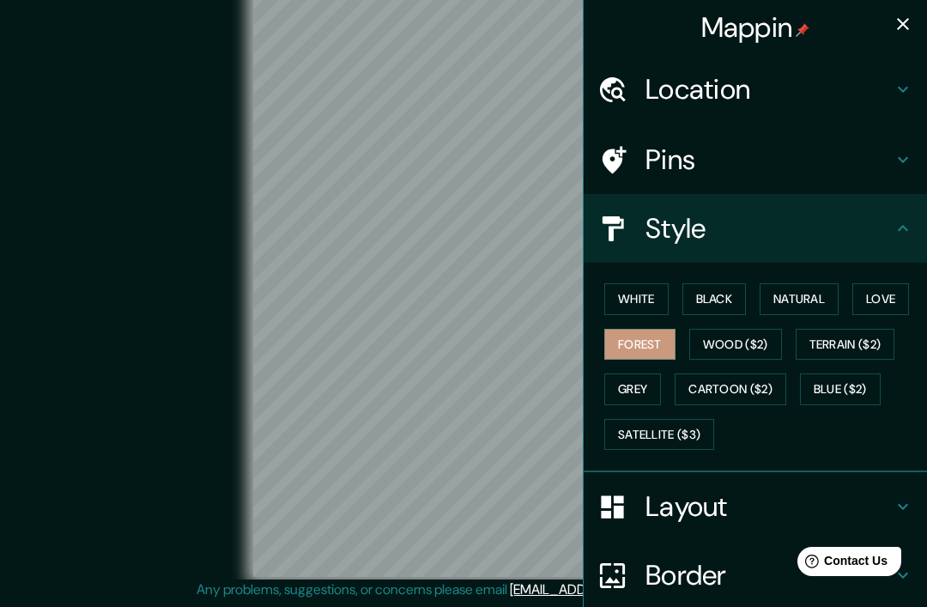
click at [824, 164] on h4 "Pins" at bounding box center [769, 160] width 247 height 34
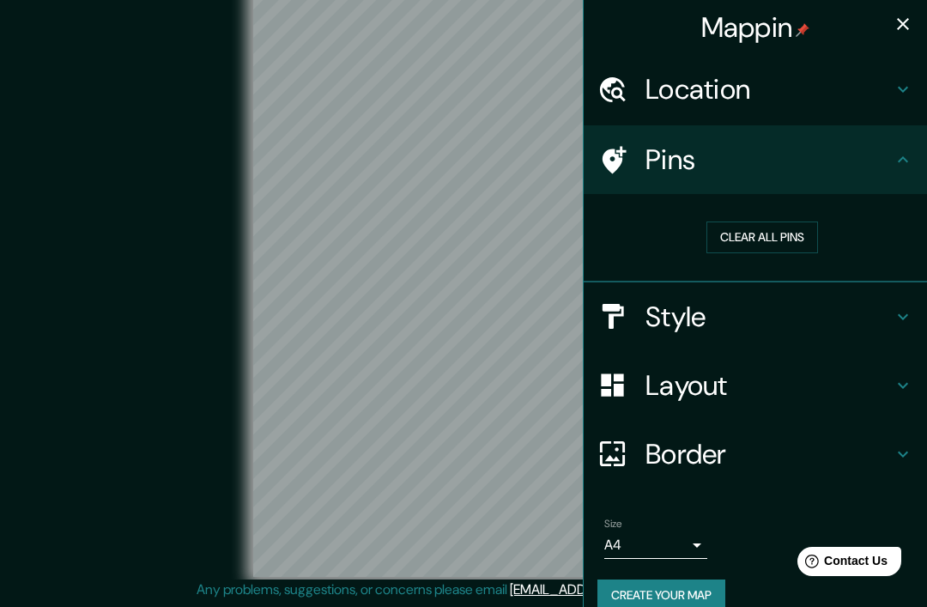
click at [800, 231] on button "Clear all pins" at bounding box center [763, 238] width 112 height 32
click at [690, 595] on button "Create your map" at bounding box center [662, 596] width 128 height 32
click at [903, 26] on icon "button" at bounding box center [903, 24] width 12 height 12
